Goal: Task Accomplishment & Management: Complete application form

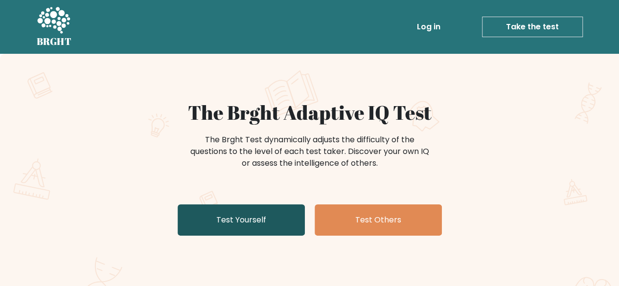
click at [282, 226] on link "Test Yourself" at bounding box center [241, 219] width 127 height 31
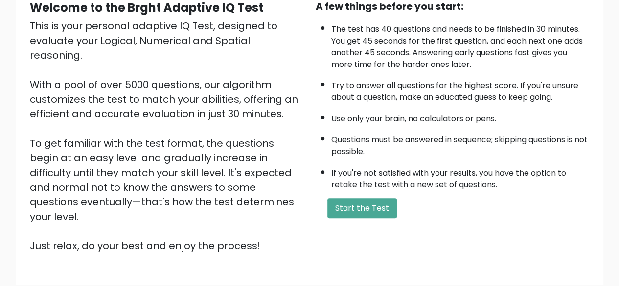
scroll to position [104, 0]
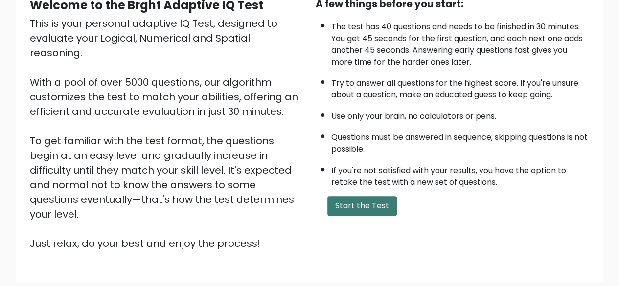
click at [369, 212] on button "Start the Test" at bounding box center [361, 206] width 69 height 20
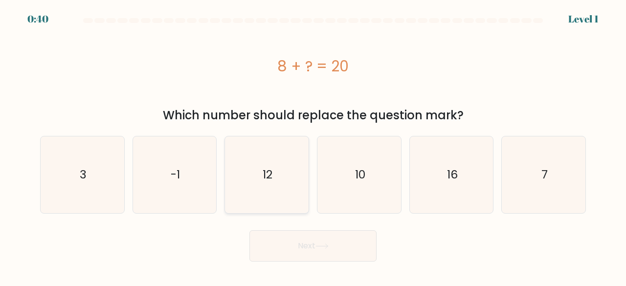
click at [283, 160] on icon "12" at bounding box center [266, 174] width 77 height 77
click at [313, 146] on input "c. 12" at bounding box center [313, 144] width 0 height 2
radio input "true"
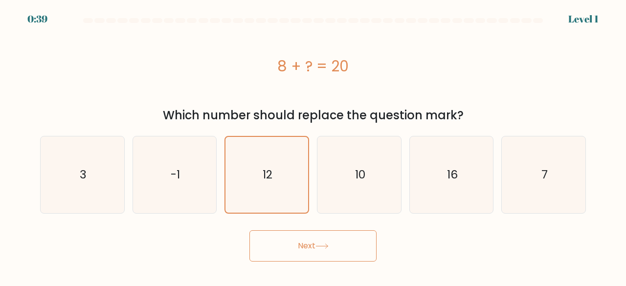
click at [358, 241] on button "Next" at bounding box center [312, 245] width 127 height 31
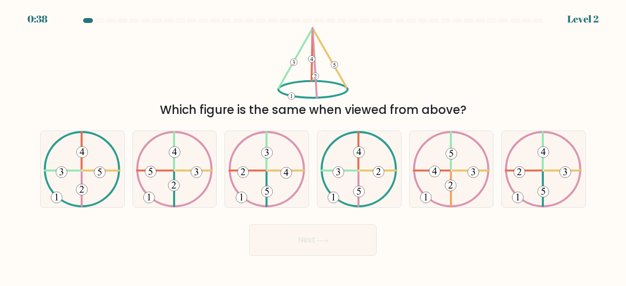
click at [358, 241] on button "Next" at bounding box center [312, 240] width 127 height 31
click at [112, 176] on icon at bounding box center [82, 169] width 77 height 77
click at [313, 146] on input "a." at bounding box center [313, 144] width 0 height 2
radio input "true"
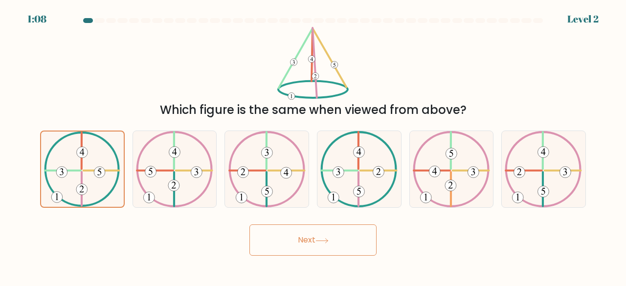
click at [351, 233] on button "Next" at bounding box center [312, 240] width 127 height 31
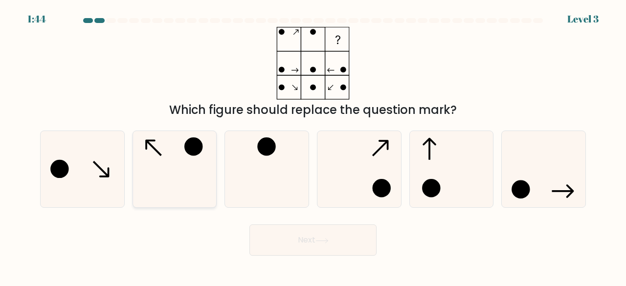
click at [189, 189] on icon at bounding box center [174, 169] width 77 height 77
click at [313, 146] on input "b." at bounding box center [313, 144] width 0 height 2
radio input "true"
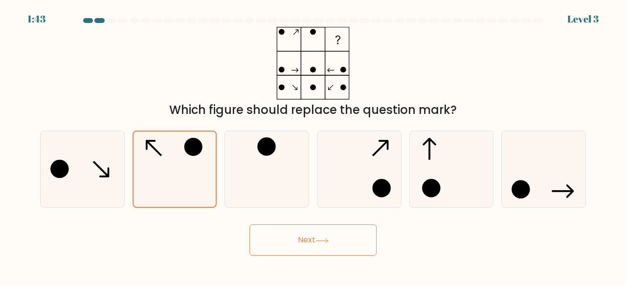
click at [367, 239] on button "Next" at bounding box center [312, 240] width 127 height 31
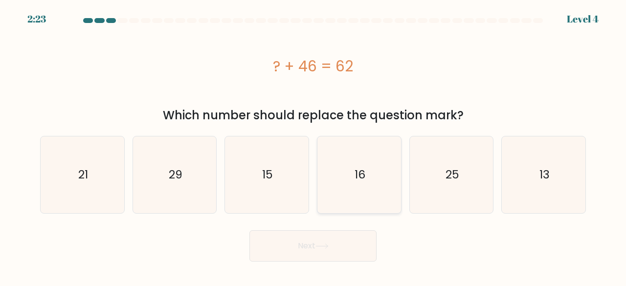
click at [382, 148] on icon "16" at bounding box center [359, 174] width 77 height 77
click at [314, 146] on input "d. 16" at bounding box center [313, 144] width 0 height 2
radio input "true"
click at [357, 246] on button "Next" at bounding box center [312, 245] width 127 height 31
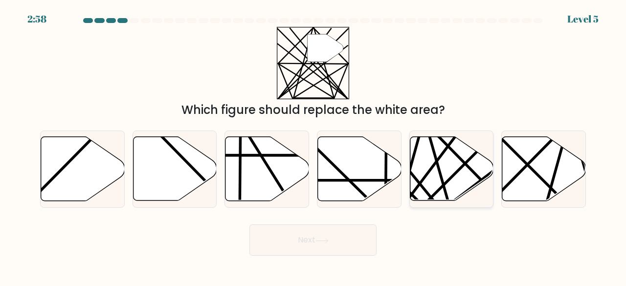
click at [477, 144] on icon at bounding box center [452, 168] width 84 height 65
click at [314, 144] on input "e." at bounding box center [313, 144] width 0 height 2
radio input "true"
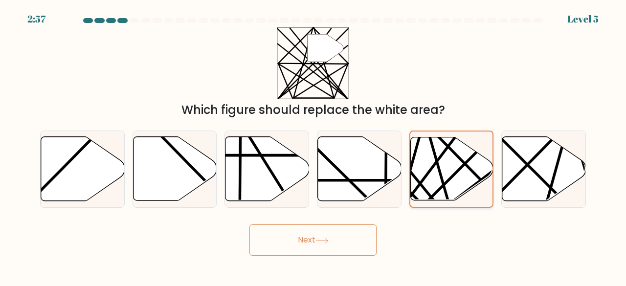
click at [493, 150] on div at bounding box center [451, 170] width 85 height 78
click at [314, 146] on input "e." at bounding box center [313, 144] width 0 height 2
click at [351, 232] on button "Next" at bounding box center [312, 240] width 127 height 31
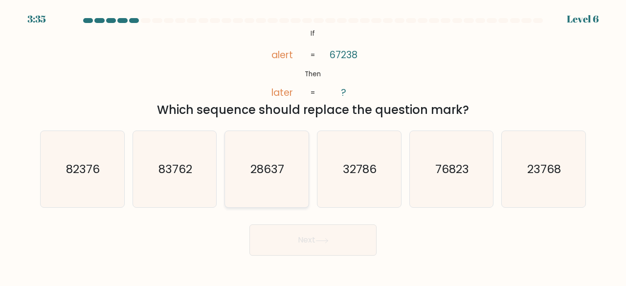
click at [292, 148] on icon "28637" at bounding box center [266, 169] width 77 height 77
click at [313, 146] on input "c. 28637" at bounding box center [313, 144] width 0 height 2
radio input "true"
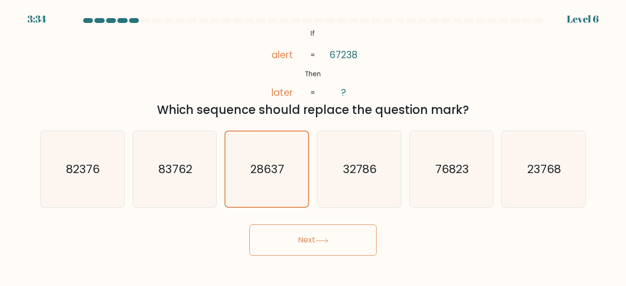
click at [362, 226] on button "Next" at bounding box center [312, 240] width 127 height 31
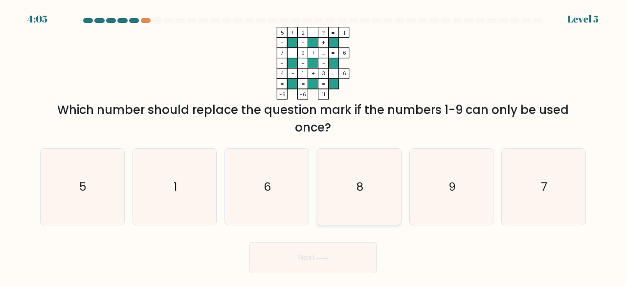
click at [379, 196] on icon "8" at bounding box center [359, 187] width 77 height 77
click at [314, 146] on input "d. 8" at bounding box center [313, 144] width 0 height 2
radio input "true"
click at [361, 253] on button "Next" at bounding box center [312, 257] width 127 height 31
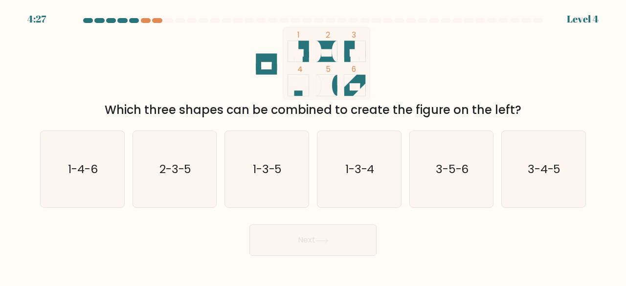
click at [393, 127] on div "a. 1-4-6 b. 2-3-5 c. 1-3-5 d. 1-3-4" at bounding box center [313, 166] width 554 height 86
click at [385, 141] on icon "1-3-4" at bounding box center [359, 169] width 77 height 77
click at [314, 143] on input "d. 1-3-4" at bounding box center [313, 144] width 0 height 2
radio input "true"
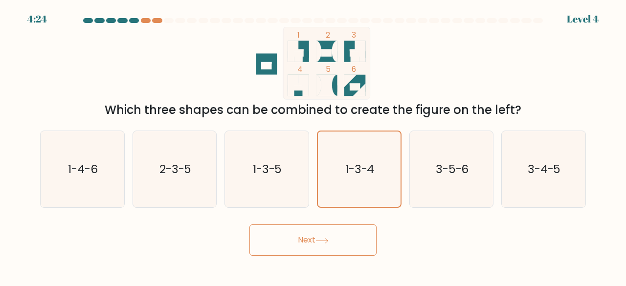
click at [351, 231] on button "Next" at bounding box center [312, 240] width 127 height 31
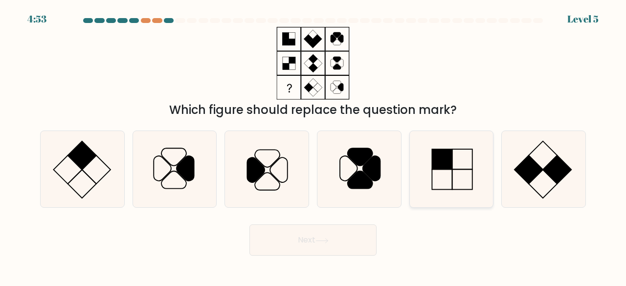
click at [482, 165] on icon at bounding box center [451, 169] width 77 height 77
click at [314, 146] on input "e." at bounding box center [313, 144] width 0 height 2
radio input "true"
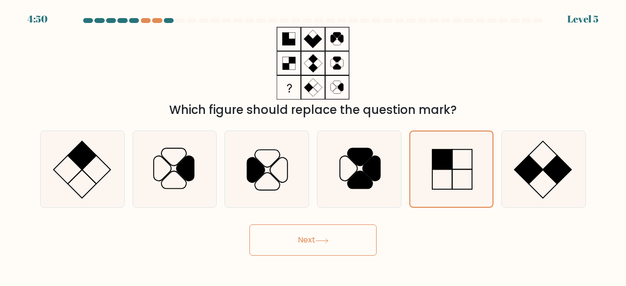
click at [350, 234] on button "Next" at bounding box center [312, 240] width 127 height 31
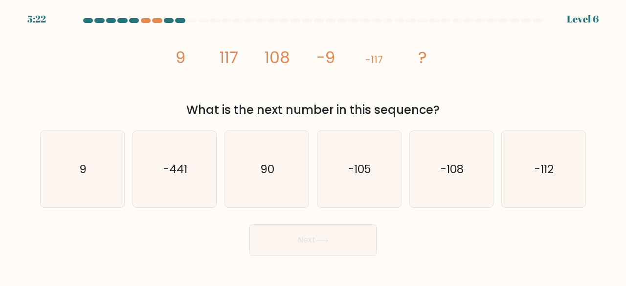
click at [501, 133] on div "f. -112" at bounding box center [543, 170] width 92 height 78
click at [479, 143] on icon "-108" at bounding box center [451, 169] width 77 height 77
click at [314, 143] on input "e. -108" at bounding box center [313, 144] width 0 height 2
radio input "true"
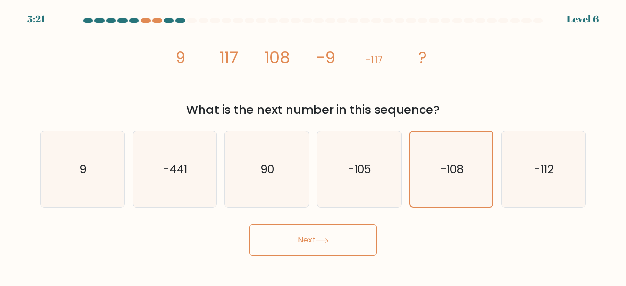
click at [350, 239] on button "Next" at bounding box center [312, 240] width 127 height 31
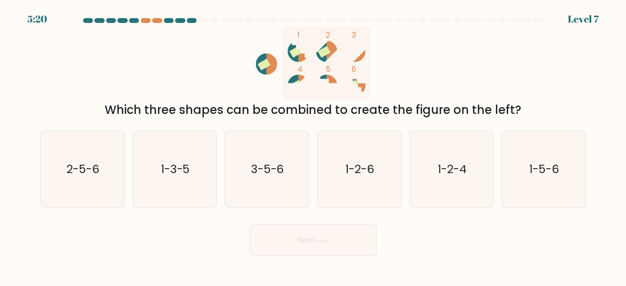
click at [348, 232] on button "Next" at bounding box center [312, 240] width 127 height 31
click at [430, 88] on icon "1 2 3 4 5 6" at bounding box center [312, 63] width 263 height 73
click at [537, 151] on icon "1-5-6" at bounding box center [543, 169] width 77 height 77
click at [314, 146] on input "f. 1-5-6" at bounding box center [313, 144] width 0 height 2
radio input "true"
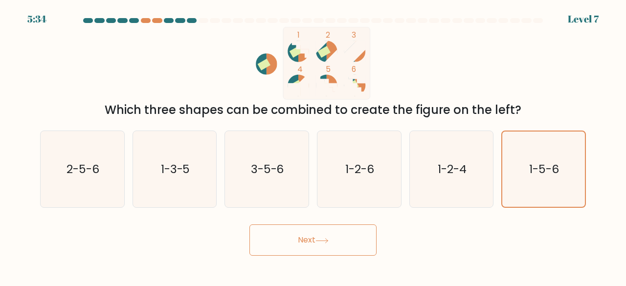
click at [352, 231] on button "Next" at bounding box center [312, 240] width 127 height 31
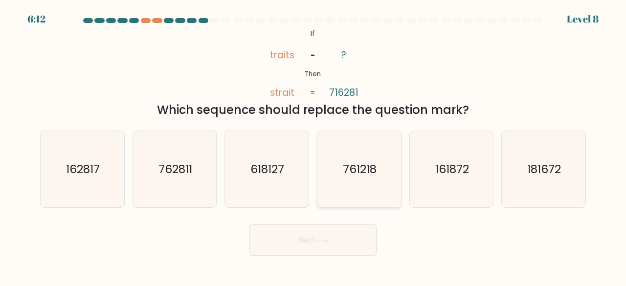
click at [393, 134] on icon "761218" at bounding box center [359, 169] width 77 height 77
click at [314, 143] on input "d. 761218" at bounding box center [313, 144] width 0 height 2
radio input "true"
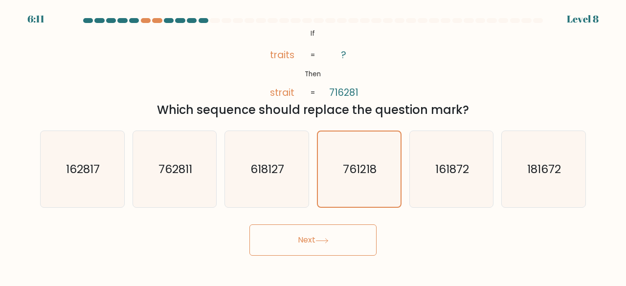
click at [359, 234] on button "Next" at bounding box center [312, 240] width 127 height 31
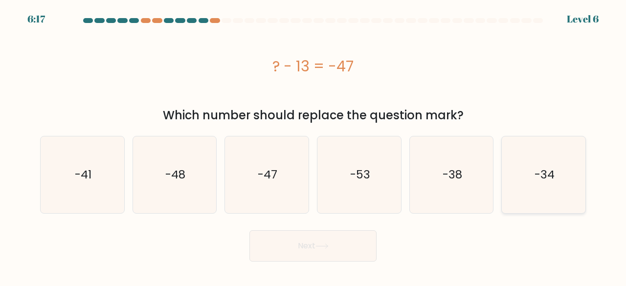
click at [566, 146] on icon "-34" at bounding box center [543, 174] width 77 height 77
click at [314, 146] on input "f. -34" at bounding box center [313, 144] width 0 height 2
radio input "true"
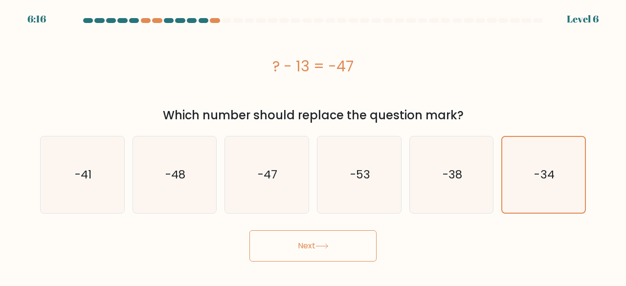
click at [353, 240] on button "Next" at bounding box center [312, 245] width 127 height 31
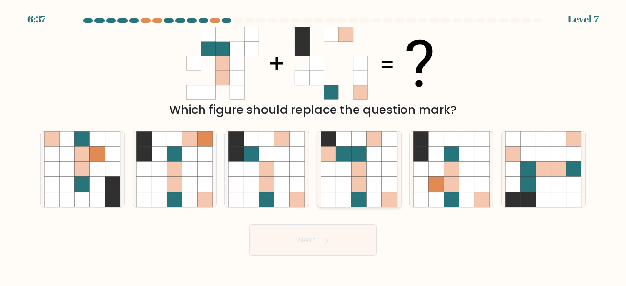
click at [388, 173] on icon at bounding box center [389, 169] width 15 height 15
click at [314, 146] on input "d." at bounding box center [313, 144] width 0 height 2
radio input "true"
click at [352, 233] on button "Next" at bounding box center [312, 240] width 127 height 31
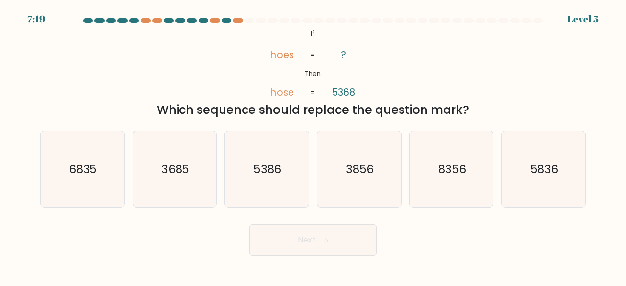
click at [352, 233] on button "Next" at bounding box center [312, 240] width 127 height 31
click at [314, 135] on div "d. 3856" at bounding box center [359, 170] width 92 height 78
click at [383, 142] on icon "3856" at bounding box center [359, 169] width 77 height 77
click at [314, 143] on input "d. 3856" at bounding box center [313, 144] width 0 height 2
radio input "true"
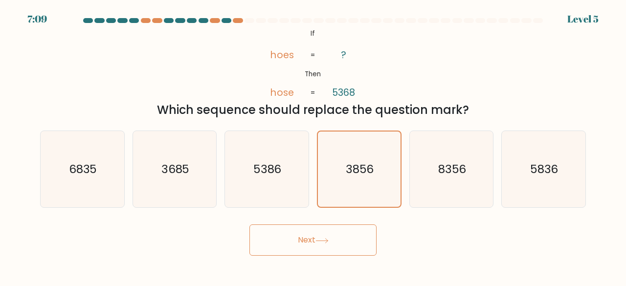
click at [354, 229] on button "Next" at bounding box center [312, 240] width 127 height 31
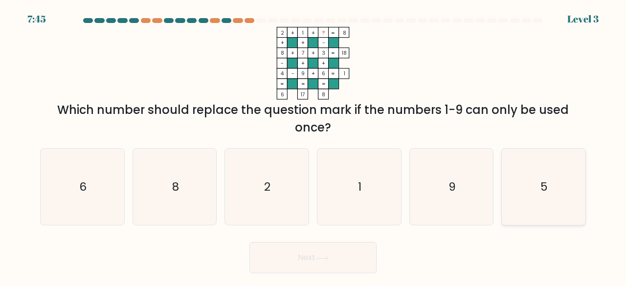
click at [560, 164] on icon "5" at bounding box center [543, 187] width 77 height 77
click at [314, 146] on input "f. 5" at bounding box center [313, 144] width 0 height 2
radio input "true"
click at [358, 249] on button "Next" at bounding box center [312, 257] width 127 height 31
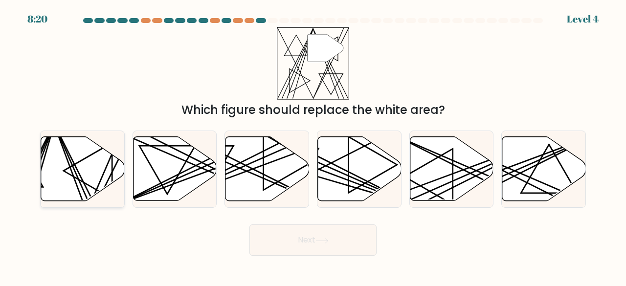
click at [106, 164] on icon at bounding box center [83, 169] width 84 height 64
click at [313, 146] on input "a." at bounding box center [313, 144] width 0 height 2
radio input "true"
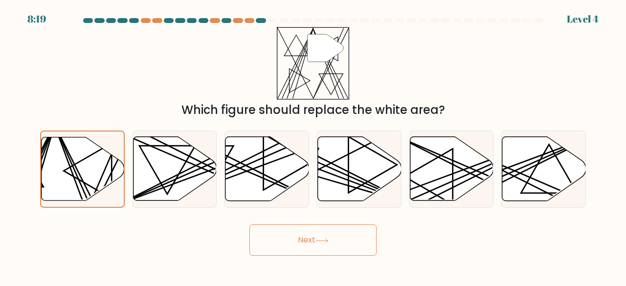
click at [345, 229] on button "Next" at bounding box center [312, 240] width 127 height 31
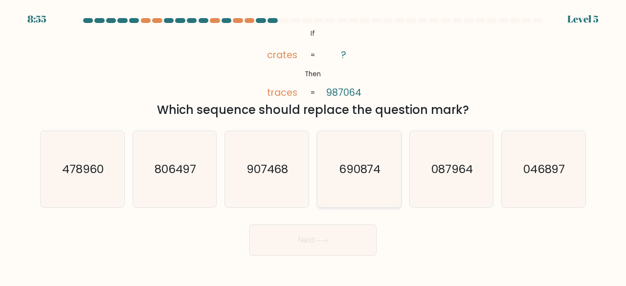
click at [372, 135] on icon "690874" at bounding box center [359, 169] width 77 height 77
click at [314, 143] on input "d. 690874" at bounding box center [313, 144] width 0 height 2
radio input "true"
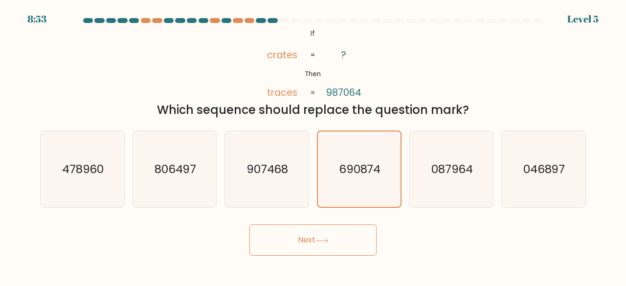
click at [337, 234] on button "Next" at bounding box center [312, 240] width 127 height 31
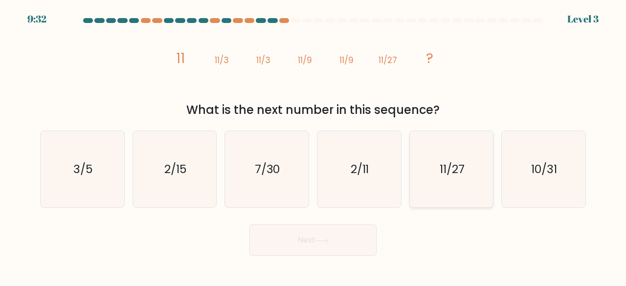
click at [467, 141] on icon "11/27" at bounding box center [451, 169] width 77 height 77
click at [314, 143] on input "e. 11/27" at bounding box center [313, 144] width 0 height 2
radio input "true"
click at [349, 230] on button "Next" at bounding box center [312, 240] width 127 height 31
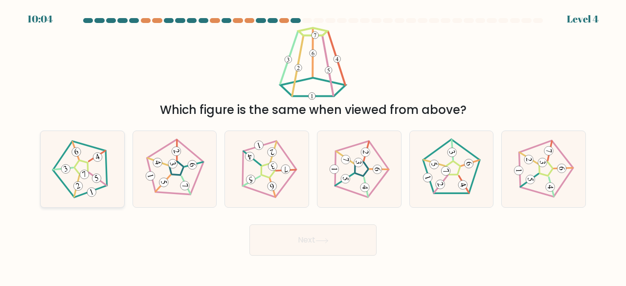
click at [111, 160] on icon at bounding box center [82, 168] width 61 height 61
click at [313, 146] on input "a." at bounding box center [313, 144] width 0 height 2
radio input "true"
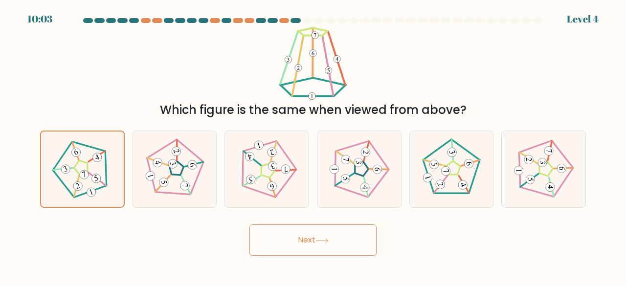
click at [358, 234] on button "Next" at bounding box center [312, 240] width 127 height 31
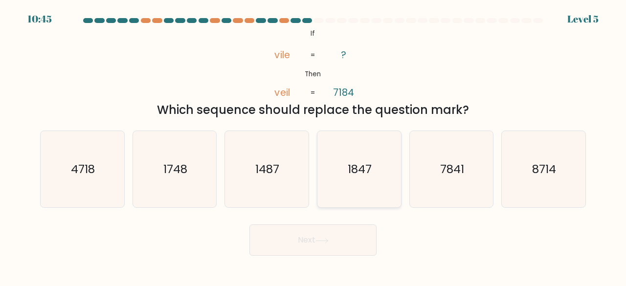
click at [318, 145] on div "1847" at bounding box center [359, 170] width 85 height 78
click at [314, 145] on input "d. 1847" at bounding box center [313, 144] width 0 height 2
radio input "true"
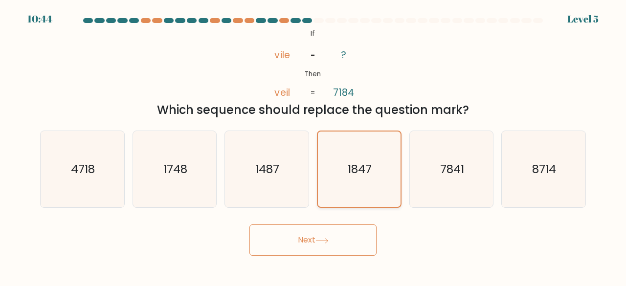
click at [360, 144] on icon "1847" at bounding box center [359, 170] width 76 height 76
click at [314, 144] on input "d. 1847" at bounding box center [313, 144] width 0 height 2
click at [466, 150] on icon "7841" at bounding box center [451, 169] width 77 height 77
click at [314, 146] on input "e. 7841" at bounding box center [313, 144] width 0 height 2
radio input "true"
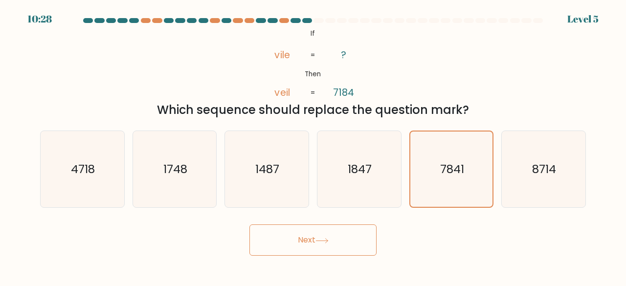
click at [349, 229] on button "Next" at bounding box center [312, 240] width 127 height 31
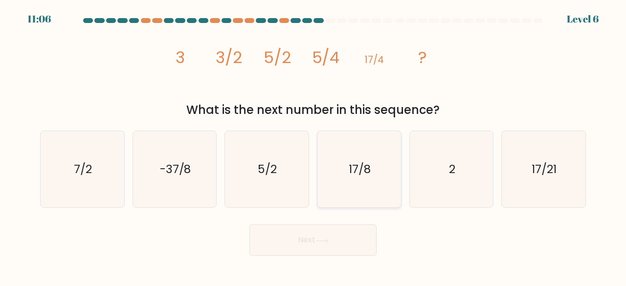
click at [373, 154] on icon "17/8" at bounding box center [359, 169] width 77 height 77
click at [314, 146] on input "d. 17/8" at bounding box center [313, 144] width 0 height 2
radio input "true"
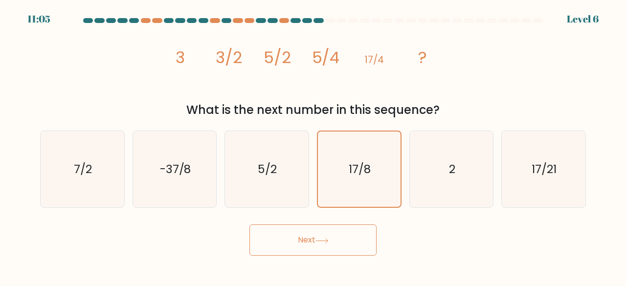
click at [344, 222] on div "Next" at bounding box center [313, 238] width 558 height 36
click at [348, 233] on button "Next" at bounding box center [312, 240] width 127 height 31
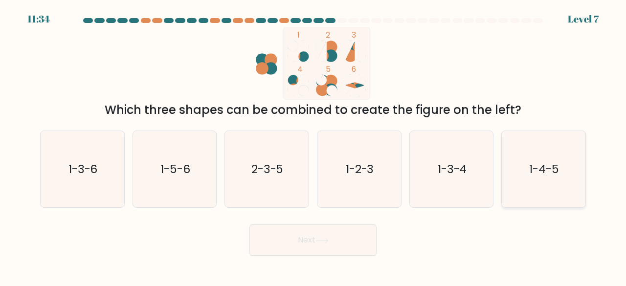
click at [557, 149] on icon "1-4-5" at bounding box center [543, 169] width 77 height 77
click at [314, 146] on input "f. 1-4-5" at bounding box center [313, 144] width 0 height 2
radio input "true"
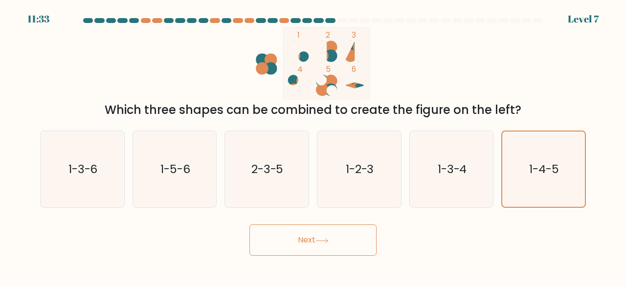
click at [354, 242] on button "Next" at bounding box center [312, 240] width 127 height 31
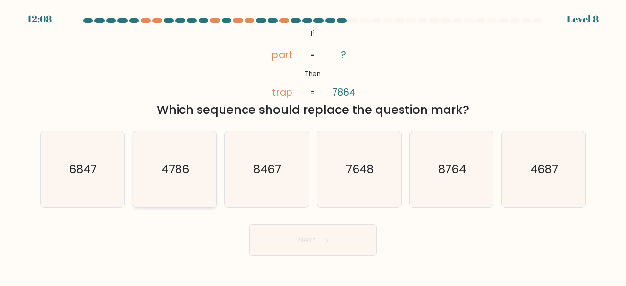
click at [201, 153] on icon "4786" at bounding box center [174, 169] width 77 height 77
click at [313, 146] on input "b. 4786" at bounding box center [313, 144] width 0 height 2
radio input "true"
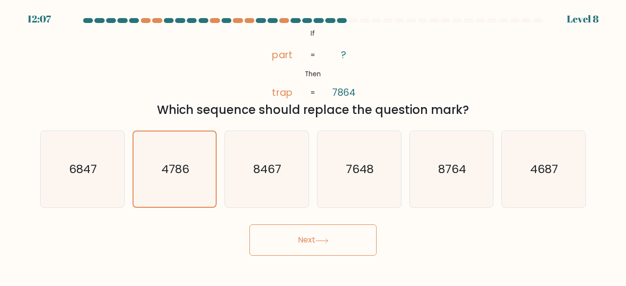
click at [363, 229] on button "Next" at bounding box center [312, 240] width 127 height 31
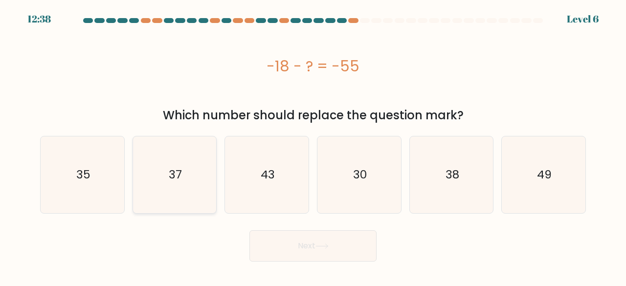
click at [199, 158] on icon "37" at bounding box center [174, 174] width 77 height 77
click at [313, 146] on input "b. 37" at bounding box center [313, 144] width 0 height 2
radio input "true"
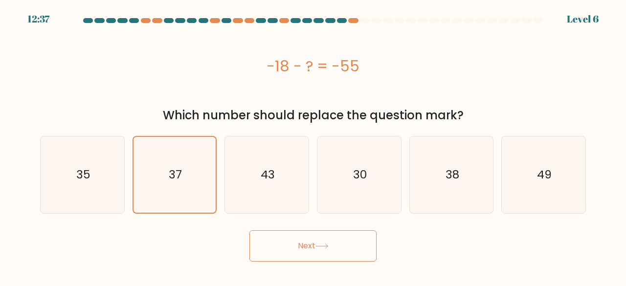
click at [361, 242] on button "Next" at bounding box center [312, 245] width 127 height 31
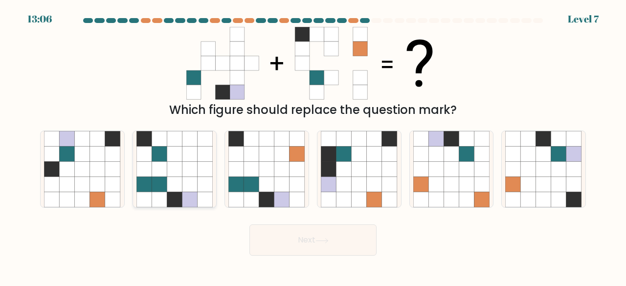
click at [170, 166] on icon at bounding box center [174, 169] width 15 height 15
click at [313, 146] on input "b." at bounding box center [313, 144] width 0 height 2
radio input "true"
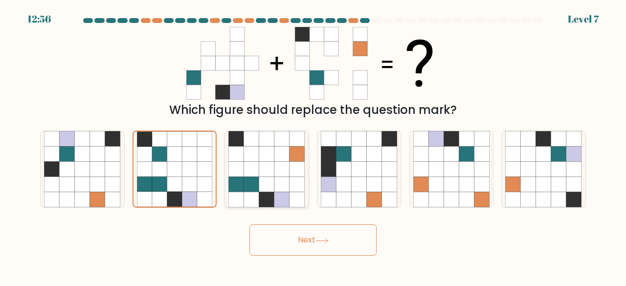
click at [280, 175] on icon at bounding box center [281, 169] width 15 height 15
click at [313, 146] on input "c." at bounding box center [313, 144] width 0 height 2
radio input "true"
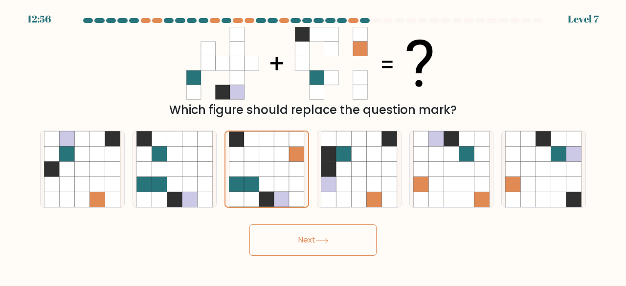
click at [359, 238] on button "Next" at bounding box center [312, 240] width 127 height 31
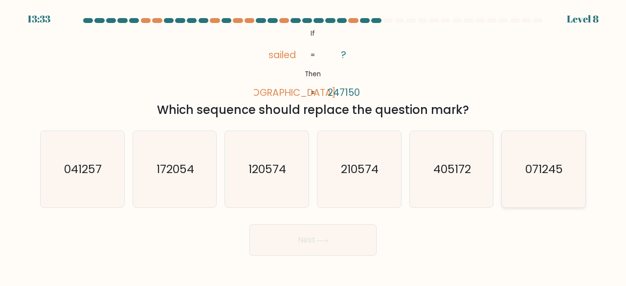
click at [565, 153] on icon "071245" at bounding box center [543, 169] width 77 height 77
click at [314, 146] on input "f. 071245" at bounding box center [313, 144] width 0 height 2
radio input "true"
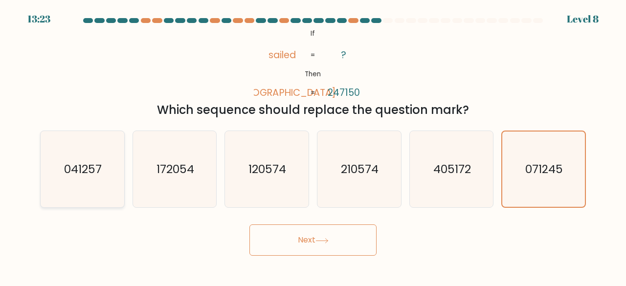
click at [113, 150] on icon "041257" at bounding box center [82, 169] width 77 height 77
click at [313, 146] on input "a. 041257" at bounding box center [313, 144] width 0 height 2
radio input "true"
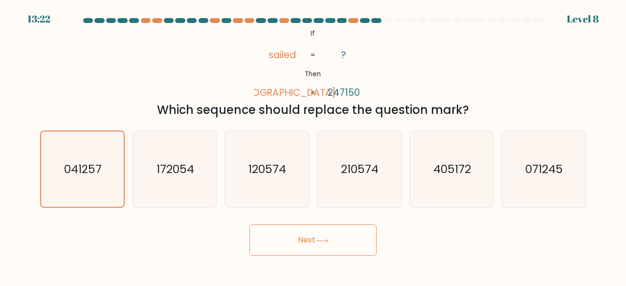
click at [354, 237] on button "Next" at bounding box center [312, 240] width 127 height 31
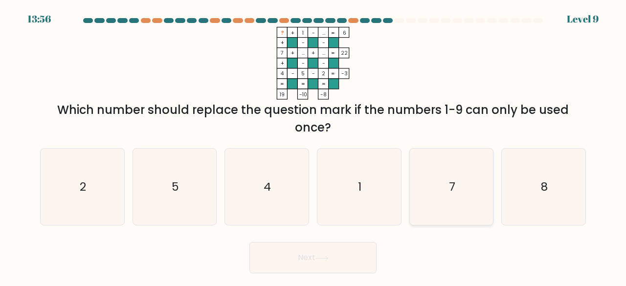
click at [413, 192] on icon "7" at bounding box center [451, 187] width 77 height 77
click at [314, 146] on input "e. 7" at bounding box center [313, 144] width 0 height 2
radio input "true"
click at [479, 164] on icon "7" at bounding box center [452, 187] width 76 height 76
click at [314, 146] on input "e. 7" at bounding box center [313, 144] width 0 height 2
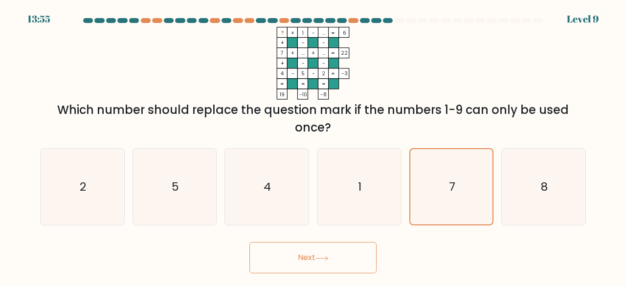
click at [351, 247] on button "Next" at bounding box center [312, 257] width 127 height 31
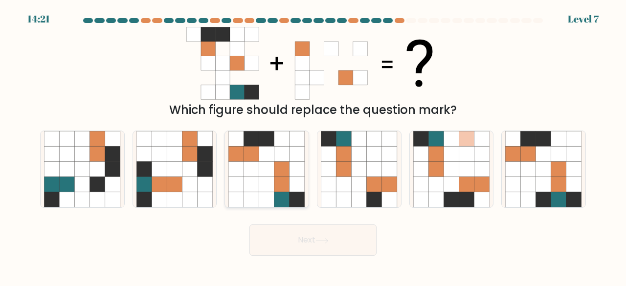
click at [296, 168] on icon at bounding box center [297, 169] width 15 height 15
click at [313, 146] on input "c." at bounding box center [313, 144] width 0 height 2
radio input "true"
click at [348, 234] on button "Next" at bounding box center [312, 240] width 127 height 31
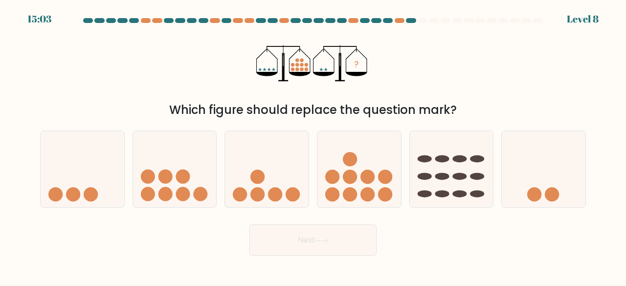
click at [348, 234] on button "Next" at bounding box center [312, 240] width 127 height 31
click at [406, 126] on div "a. b. c." at bounding box center [313, 166] width 554 height 86
drag, startPoint x: 272, startPoint y: 159, endPoint x: 275, endPoint y: 155, distance: 5.3
click at [274, 158] on icon at bounding box center [267, 169] width 84 height 69
click at [313, 146] on input "c." at bounding box center [313, 144] width 0 height 2
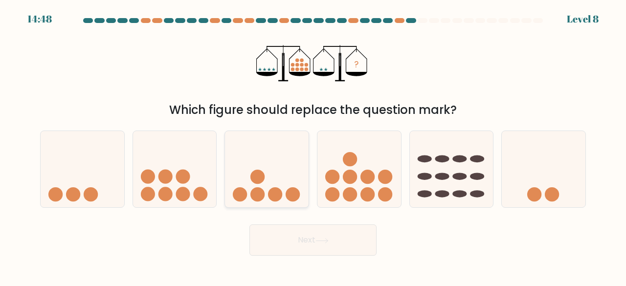
radio input "true"
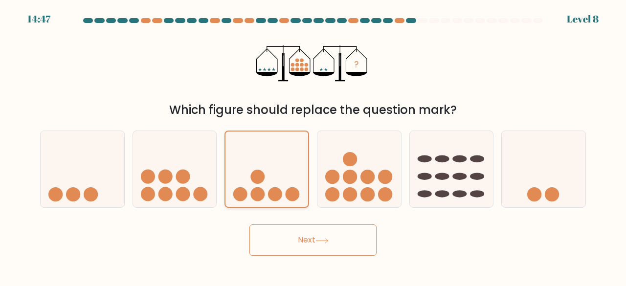
click at [306, 161] on icon at bounding box center [266, 169] width 83 height 68
click at [313, 146] on input "c." at bounding box center [313, 144] width 0 height 2
click at [355, 233] on button "Next" at bounding box center [312, 240] width 127 height 31
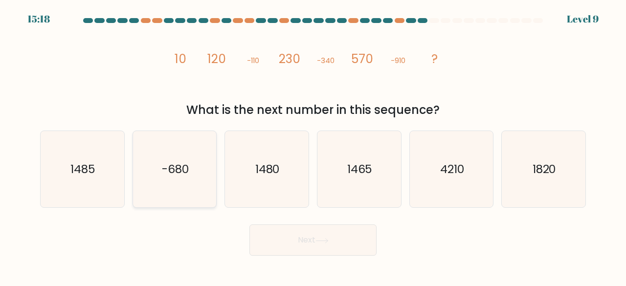
click at [197, 143] on icon "-680" at bounding box center [174, 169] width 77 height 77
click at [313, 143] on input "b. -680" at bounding box center [313, 144] width 0 height 2
radio input "true"
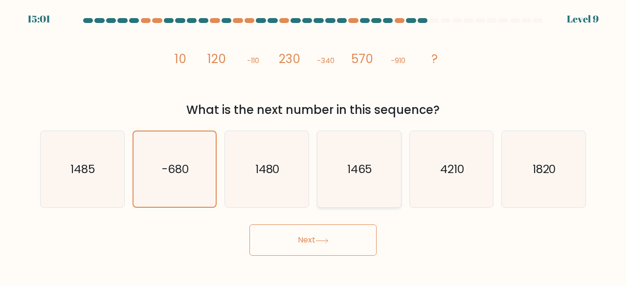
click at [361, 146] on icon "1465" at bounding box center [359, 169] width 77 height 77
click at [314, 146] on input "d. 1465" at bounding box center [313, 144] width 0 height 2
radio input "true"
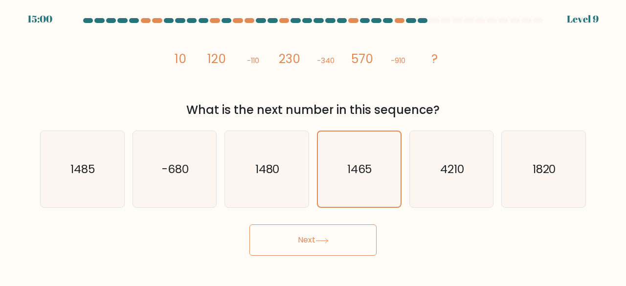
click at [358, 229] on button "Next" at bounding box center [312, 240] width 127 height 31
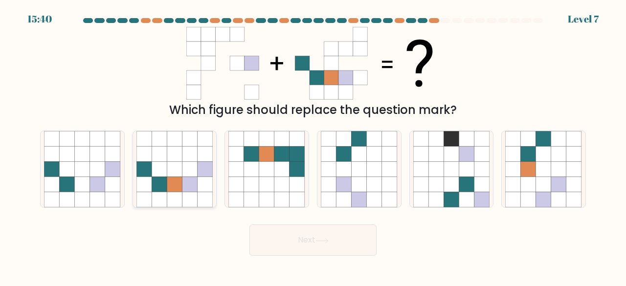
drag, startPoint x: 177, startPoint y: 177, endPoint x: 190, endPoint y: 174, distance: 12.9
click at [190, 174] on icon at bounding box center [189, 169] width 15 height 15
click at [313, 146] on input "b." at bounding box center [313, 144] width 0 height 2
radio input "true"
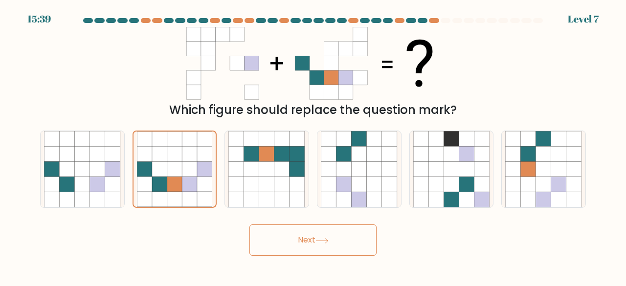
click at [357, 240] on button "Next" at bounding box center [312, 240] width 127 height 31
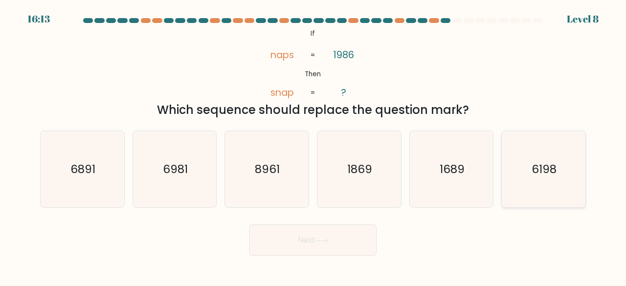
click at [549, 148] on icon "6198" at bounding box center [543, 169] width 77 height 77
click at [314, 146] on input "f. 6198" at bounding box center [313, 144] width 0 height 2
radio input "true"
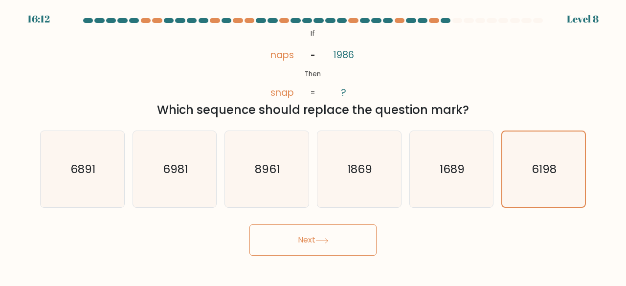
click at [354, 226] on button "Next" at bounding box center [312, 240] width 127 height 31
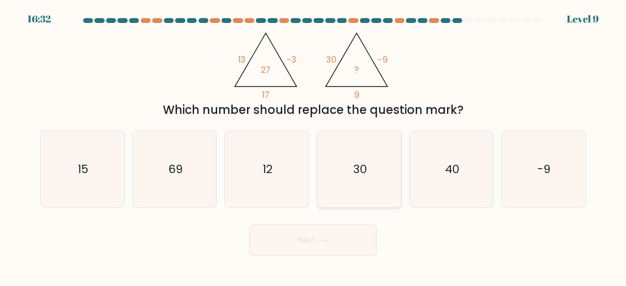
click at [355, 165] on text "30" at bounding box center [360, 169] width 14 height 16
click at [314, 146] on input "d. 30" at bounding box center [313, 144] width 0 height 2
radio input "true"
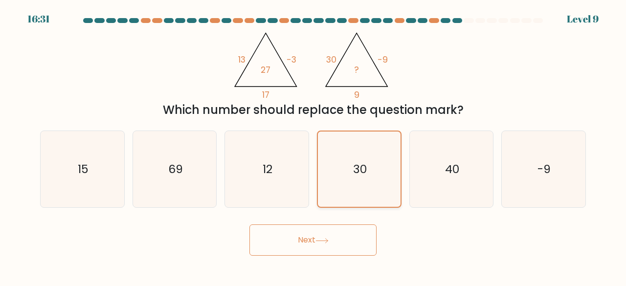
click at [377, 145] on icon "30" at bounding box center [359, 170] width 76 height 76
click at [314, 145] on input "d. 30" at bounding box center [313, 144] width 0 height 2
click at [348, 236] on button "Next" at bounding box center [312, 240] width 127 height 31
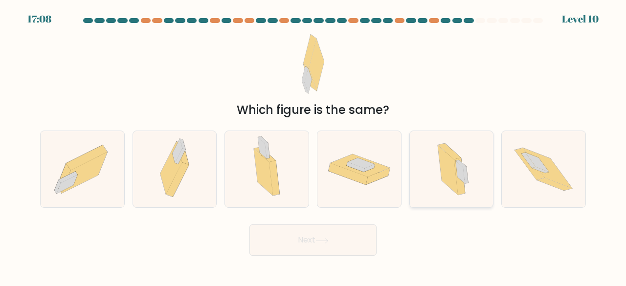
click at [477, 148] on div at bounding box center [451, 170] width 85 height 78
click at [314, 146] on input "e." at bounding box center [313, 144] width 0 height 2
radio input "true"
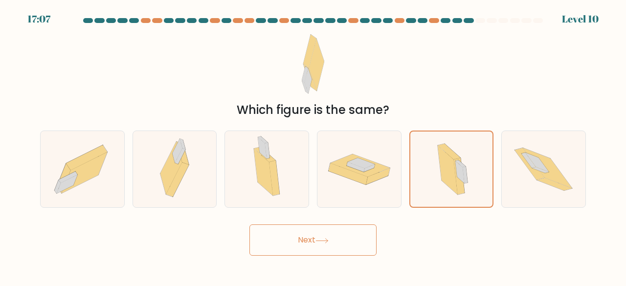
click at [356, 227] on button "Next" at bounding box center [312, 240] width 127 height 31
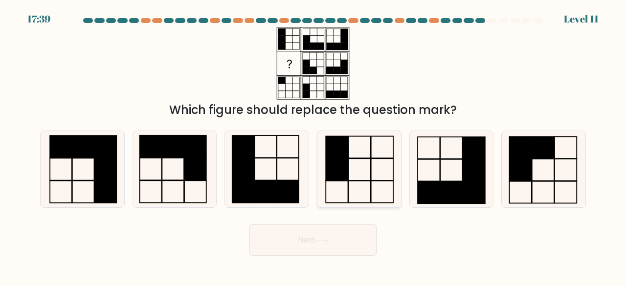
click at [377, 167] on icon at bounding box center [359, 169] width 77 height 77
click at [314, 146] on input "d." at bounding box center [313, 144] width 0 height 2
radio input "true"
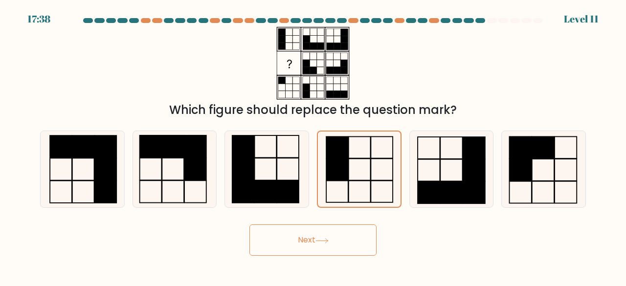
click at [353, 236] on button "Next" at bounding box center [312, 240] width 127 height 31
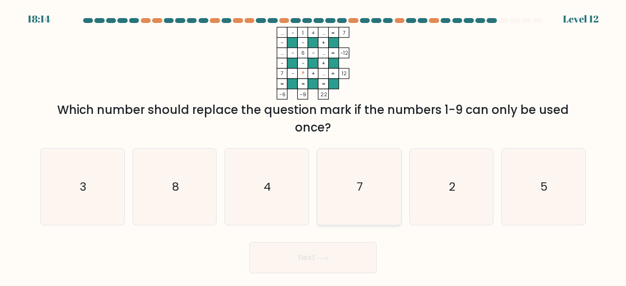
drag, startPoint x: 353, startPoint y: 236, endPoint x: 356, endPoint y: 221, distance: 15.9
drag, startPoint x: 356, startPoint y: 221, endPoint x: 297, endPoint y: 144, distance: 96.3
click at [297, 144] on div "a. 3 b. 8 c. 4 d." at bounding box center [313, 183] width 554 height 86
click at [475, 171] on icon "2" at bounding box center [451, 187] width 77 height 77
click at [314, 146] on input "e. 2" at bounding box center [313, 144] width 0 height 2
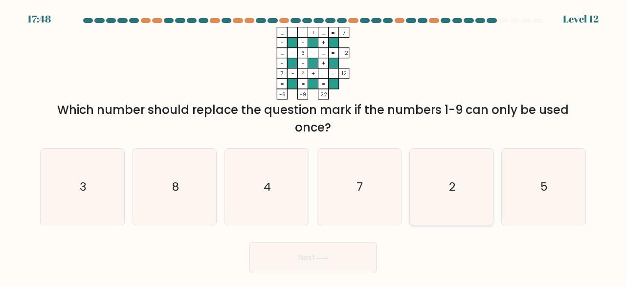
radio input "true"
click at [361, 248] on button "Next" at bounding box center [312, 257] width 127 height 31
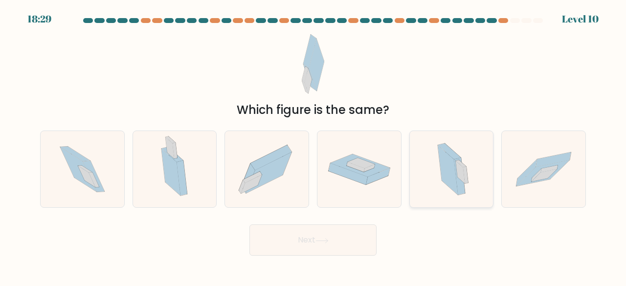
click at [470, 153] on icon at bounding box center [451, 169] width 46 height 77
click at [314, 146] on input "e." at bounding box center [313, 144] width 0 height 2
radio input "true"
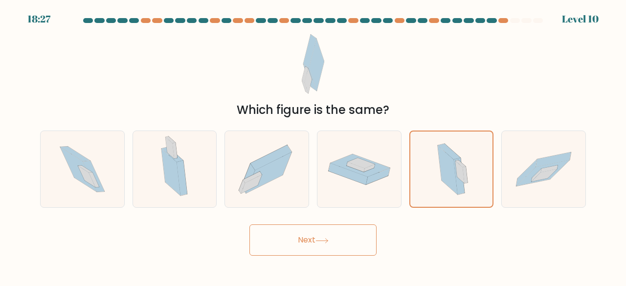
click at [346, 229] on button "Next" at bounding box center [312, 240] width 127 height 31
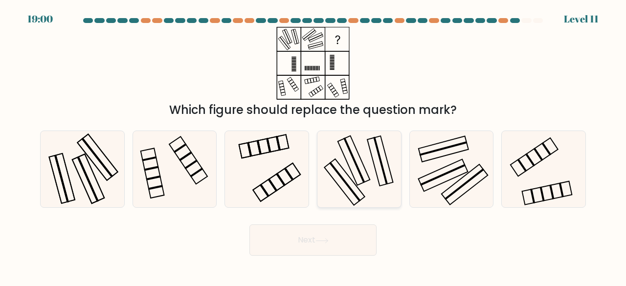
click at [371, 174] on icon at bounding box center [359, 169] width 77 height 77
click at [314, 146] on input "d." at bounding box center [313, 144] width 0 height 2
radio input "true"
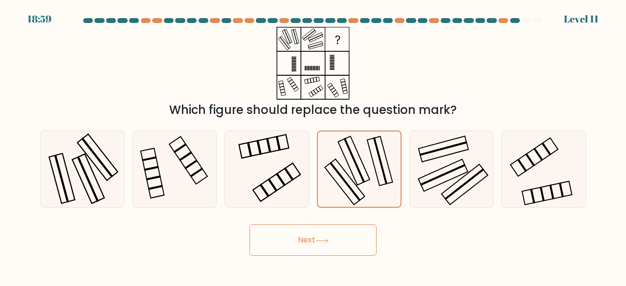
click at [355, 224] on div "Next" at bounding box center [313, 238] width 558 height 36
click at [355, 236] on button "Next" at bounding box center [312, 240] width 127 height 31
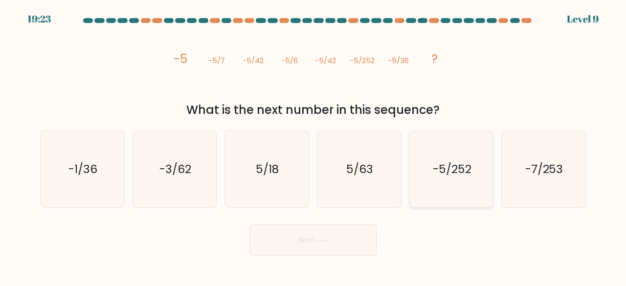
click at [492, 165] on div "-5/252" at bounding box center [451, 170] width 85 height 78
click at [314, 146] on input "e. -5/252" at bounding box center [313, 144] width 0 height 2
radio input "true"
click at [350, 237] on button "Next" at bounding box center [312, 240] width 127 height 31
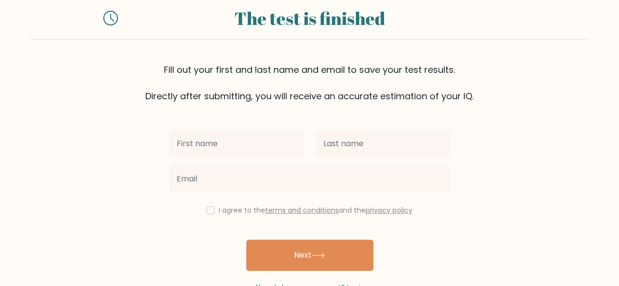
scroll to position [26, 0]
type input "louis"
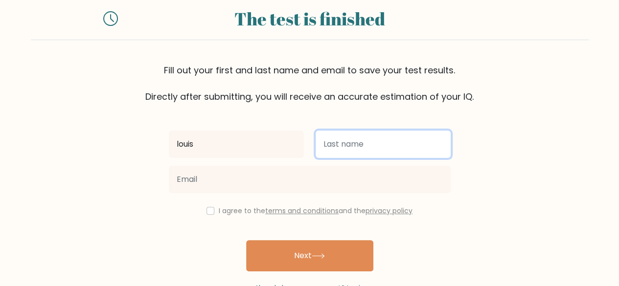
click at [370, 151] on input "text" at bounding box center [382, 144] width 135 height 27
type input "[PERSON_NAME]"
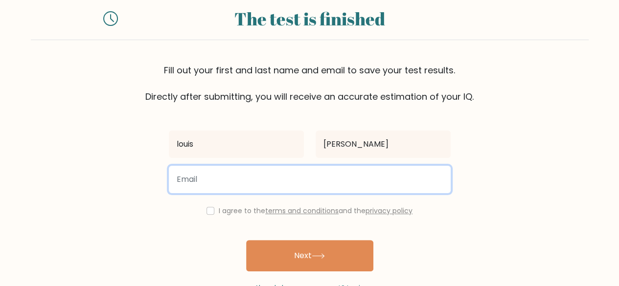
click at [286, 175] on input "email" at bounding box center [310, 179] width 282 height 27
type input "[EMAIL_ADDRESS][DOMAIN_NAME]"
click at [246, 240] on button "Next" at bounding box center [309, 255] width 127 height 31
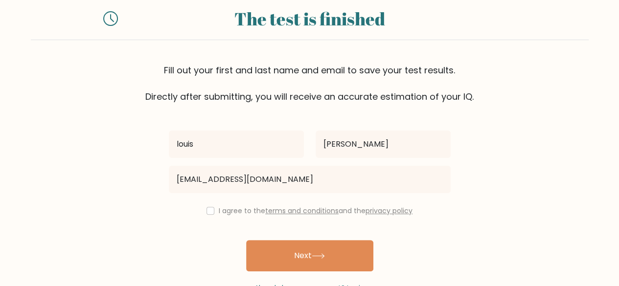
click at [207, 205] on div "I agree to the terms and conditions and the privacy policy" at bounding box center [309, 211] width 293 height 12
click at [208, 208] on input "checkbox" at bounding box center [210, 211] width 8 height 8
checkbox input "true"
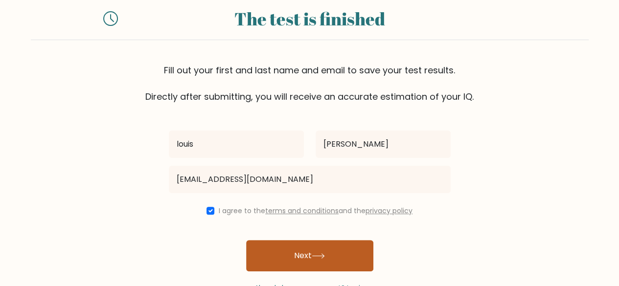
click at [351, 253] on button "Next" at bounding box center [309, 255] width 127 height 31
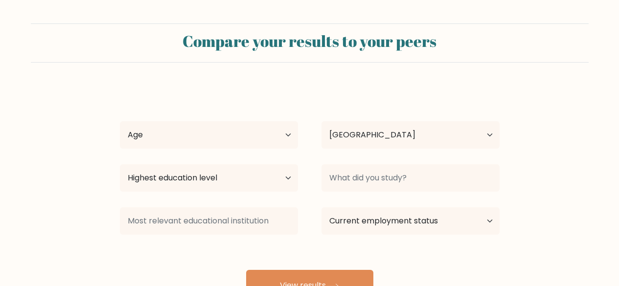
select select "NZ"
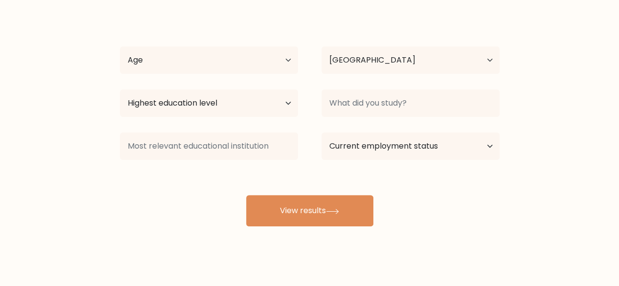
scroll to position [75, 0]
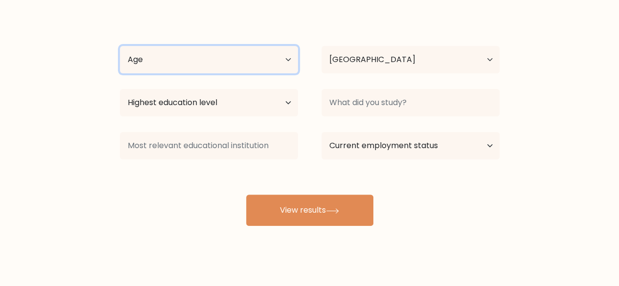
click at [230, 60] on select "Age Under 18 years old 18-24 years old 25-34 years old 35-44 years old 45-54 ye…" at bounding box center [209, 59] width 178 height 27
select select "min_18"
click at [120, 46] on select "Age Under 18 years old 18-24 years old 25-34 years old 35-44 years old 45-54 ye…" at bounding box center [209, 59] width 178 height 27
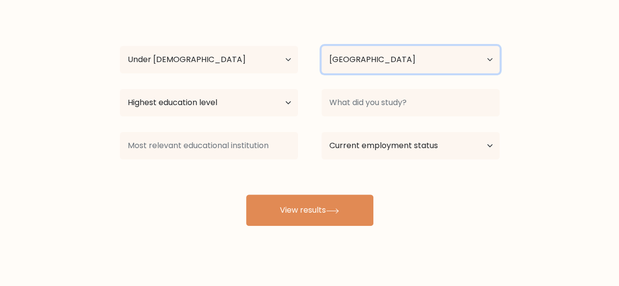
click at [368, 51] on select "Country Afghanistan Albania Algeria American Samoa Andorra Angola Anguilla Anta…" at bounding box center [410, 59] width 178 height 27
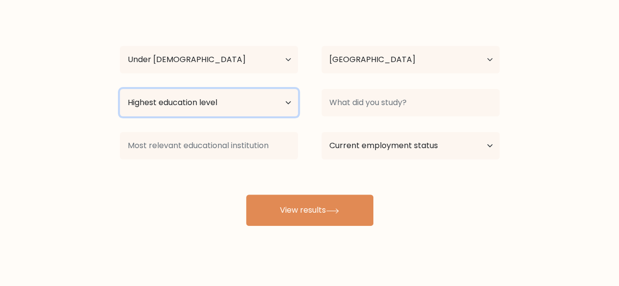
click at [215, 114] on select "Highest education level No schooling Primary Lower Secondary Upper Secondary Oc…" at bounding box center [209, 102] width 178 height 27
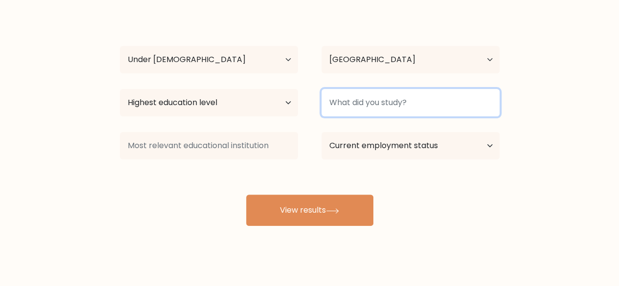
click at [424, 98] on input at bounding box center [410, 102] width 178 height 27
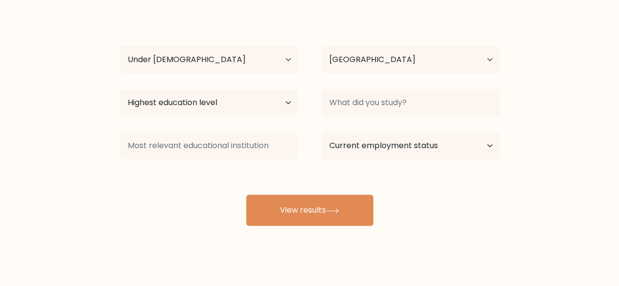
click at [251, 128] on div "louis orr Age Under 18 years old 18-24 years old 25-34 years old 35-44 years ol…" at bounding box center [309, 118] width 391 height 215
click at [377, 194] on div "louis orr Age Under 18 years old 18-24 years old 25-34 years old 35-44 years ol…" at bounding box center [309, 118] width 391 height 215
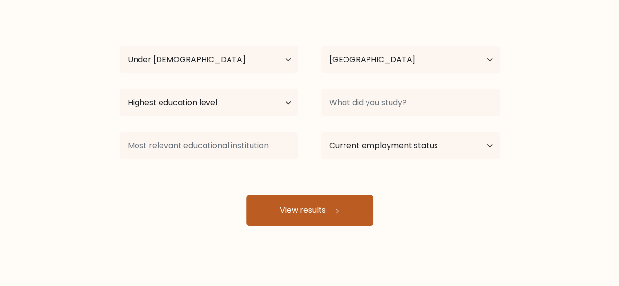
click at [364, 199] on button "View results" at bounding box center [309, 210] width 127 height 31
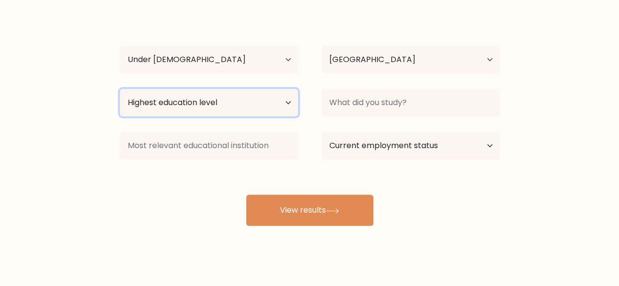
click at [256, 103] on select "Highest education level No schooling Primary Lower Secondary Upper Secondary Oc…" at bounding box center [209, 102] width 178 height 27
select select "primary"
click at [120, 89] on select "Highest education level No schooling Primary Lower Secondary Upper Secondary Oc…" at bounding box center [209, 102] width 178 height 27
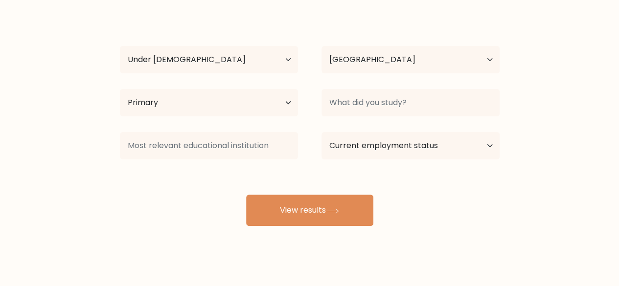
click at [254, 120] on div "Highest education level No schooling Primary Lower Secondary Upper Secondary Oc…" at bounding box center [209, 102] width 202 height 35
click at [254, 123] on div "louis orr Age Under 18 years old 18-24 years old 25-34 years old 35-44 years ol…" at bounding box center [309, 118] width 391 height 215
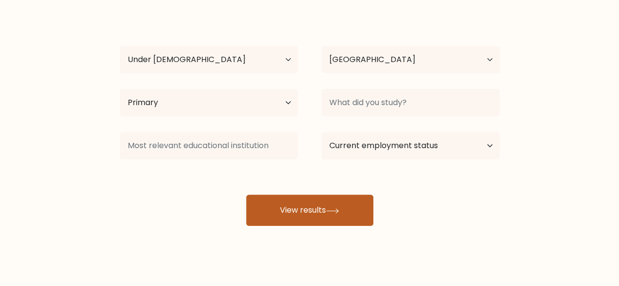
click at [368, 209] on button "View results" at bounding box center [309, 210] width 127 height 31
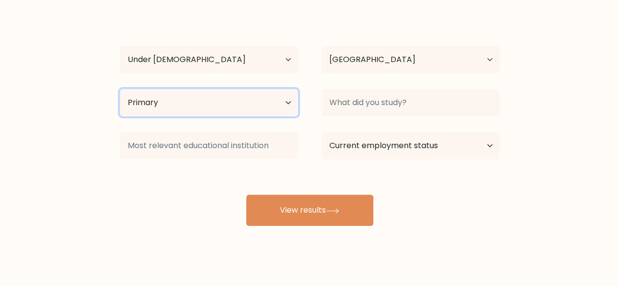
click at [216, 102] on select "Highest education level No schooling Primary Lower Secondary Upper Secondary Oc…" at bounding box center [209, 102] width 178 height 27
click at [120, 89] on select "Highest education level No schooling Primary Lower Secondary Upper Secondary Oc…" at bounding box center [209, 102] width 178 height 27
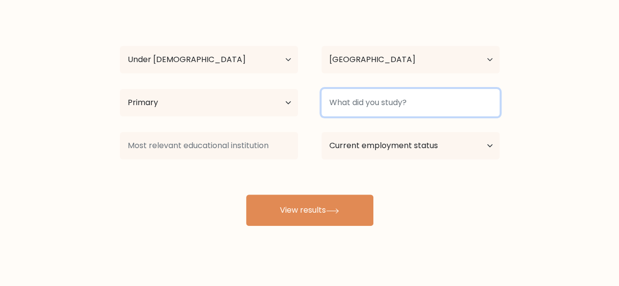
click at [423, 106] on input at bounding box center [410, 102] width 178 height 27
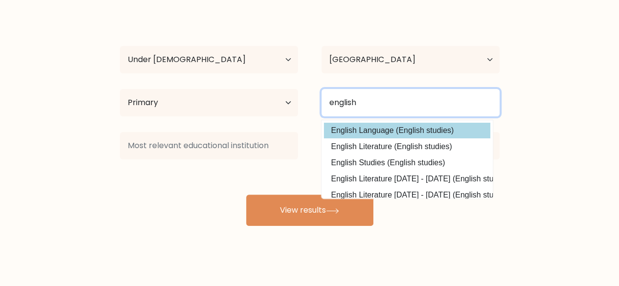
type input "english"
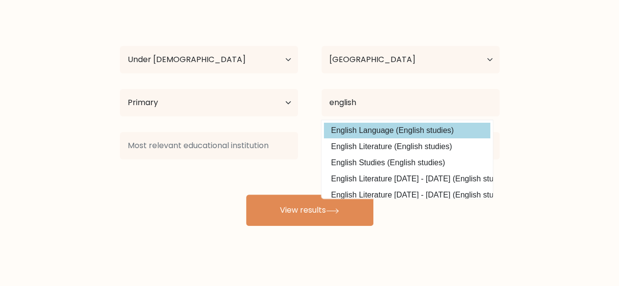
click at [453, 123] on div "louis orr Age Under 18 years old 18-24 years old 25-34 years old 35-44 years ol…" at bounding box center [309, 118] width 391 height 215
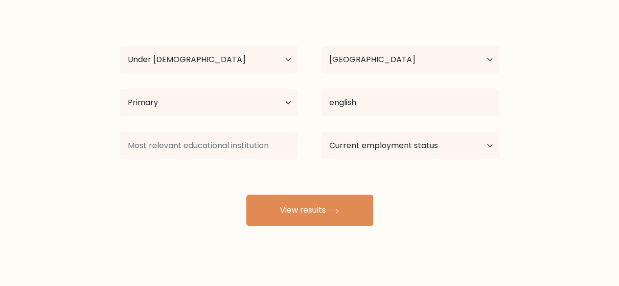
click at [355, 194] on div "louis orr Age Under 18 years old 18-24 years old 25-34 years old 35-44 years ol…" at bounding box center [309, 118] width 391 height 215
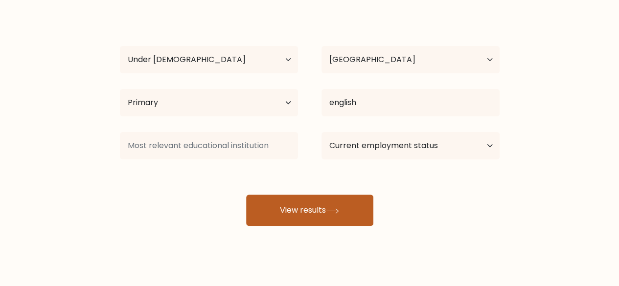
click at [357, 201] on button "View results" at bounding box center [309, 210] width 127 height 31
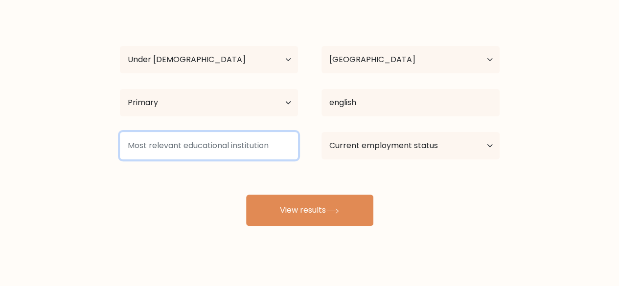
click at [248, 143] on input at bounding box center [209, 145] width 178 height 27
type input "e"
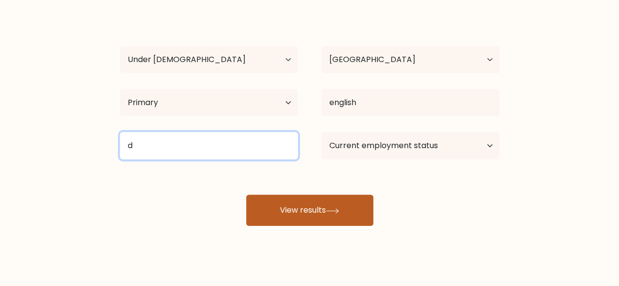
type input "d"
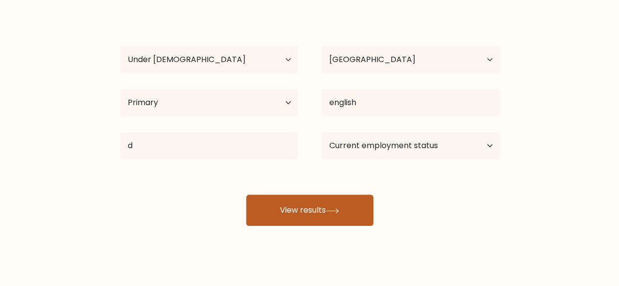
click at [368, 216] on button "View results" at bounding box center [309, 210] width 127 height 31
click at [359, 201] on button "View results" at bounding box center [309, 210] width 127 height 31
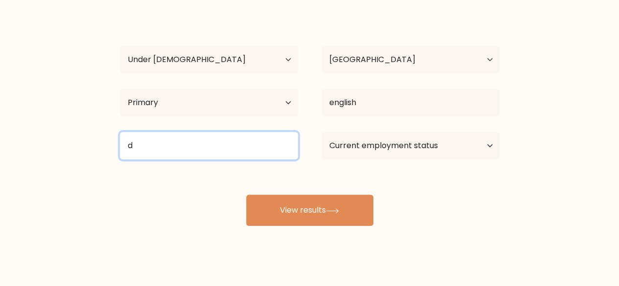
click at [270, 153] on input "d" at bounding box center [209, 145] width 178 height 27
type input "e"
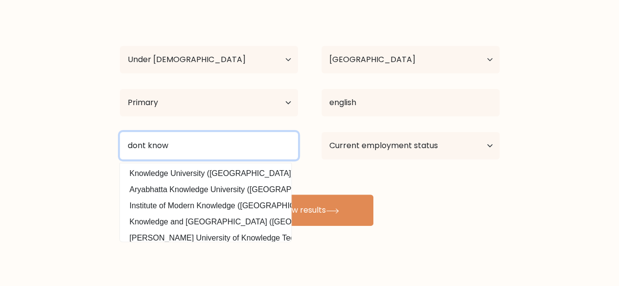
type input "dont know"
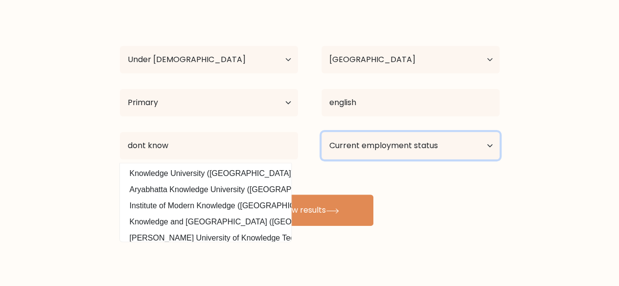
click at [435, 152] on select "Current employment status Employed Student Retired Other / prefer not to answer" at bounding box center [410, 145] width 178 height 27
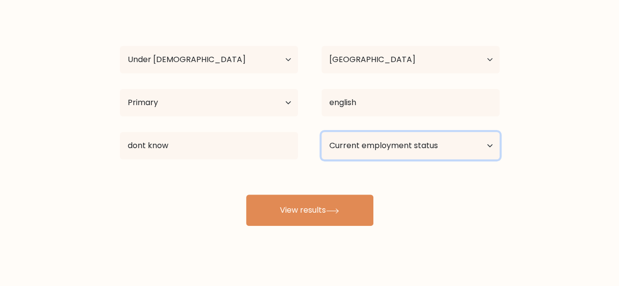
select select "employed"
click at [321, 132] on select "Current employment status Employed Student Retired Other / prefer not to answer" at bounding box center [410, 145] width 178 height 27
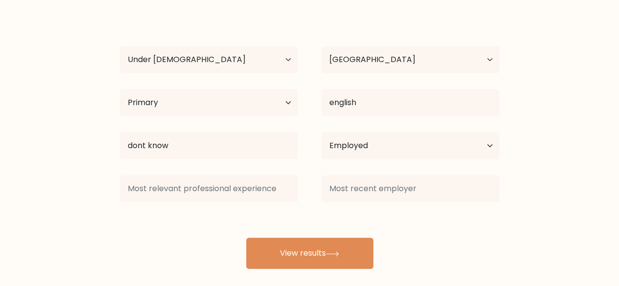
click at [358, 213] on div "louis orr Age Under 18 years old 18-24 years old 25-34 years old 35-44 years ol…" at bounding box center [309, 140] width 391 height 258
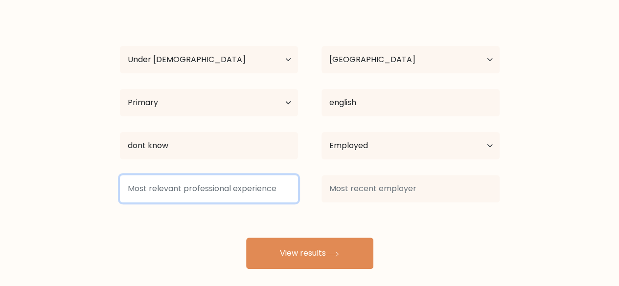
click at [260, 199] on input at bounding box center [209, 188] width 178 height 27
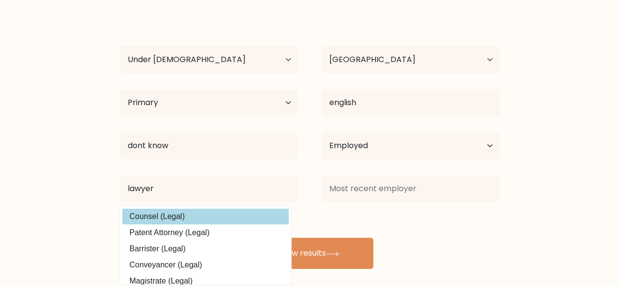
click at [222, 215] on div "louis orr Age Under 18 years old 18-24 years old 25-34 years old 35-44 years ol…" at bounding box center [309, 140] width 391 height 258
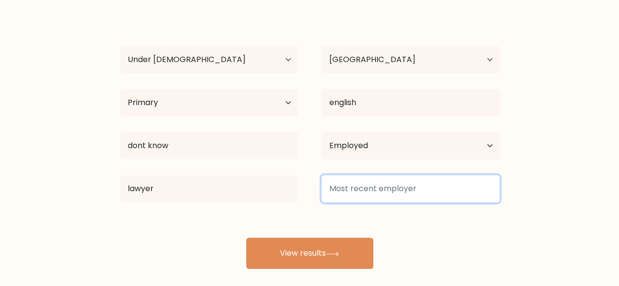
click at [427, 178] on input at bounding box center [410, 188] width 178 height 27
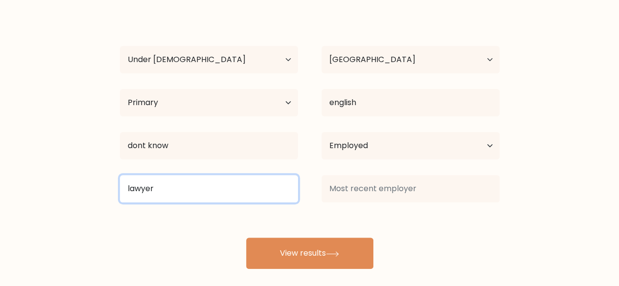
click at [265, 179] on input "lawyer" at bounding box center [209, 188] width 178 height 27
type input "l"
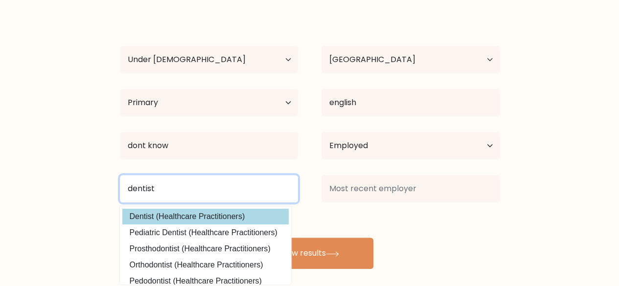
type input "dentist"
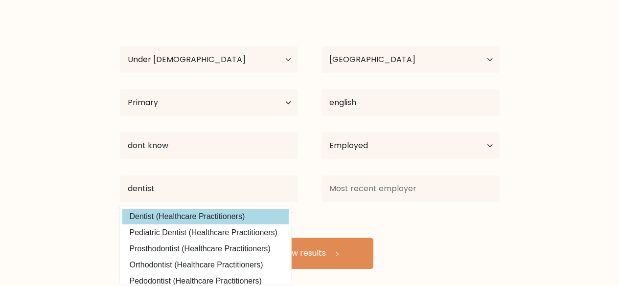
click at [263, 210] on div "louis orr Age Under 18 years old 18-24 years old 25-34 years old 35-44 years ol…" at bounding box center [309, 140] width 391 height 258
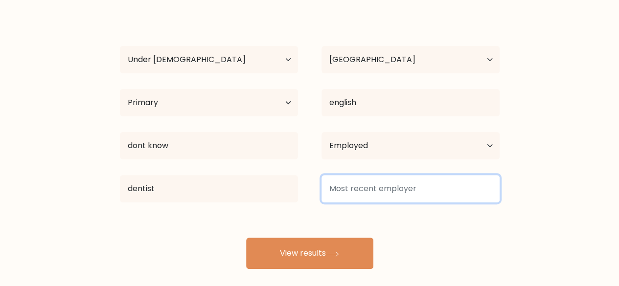
click at [415, 188] on input at bounding box center [410, 188] width 178 height 27
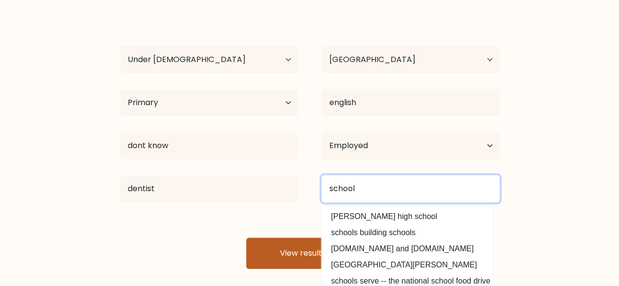
type input "school"
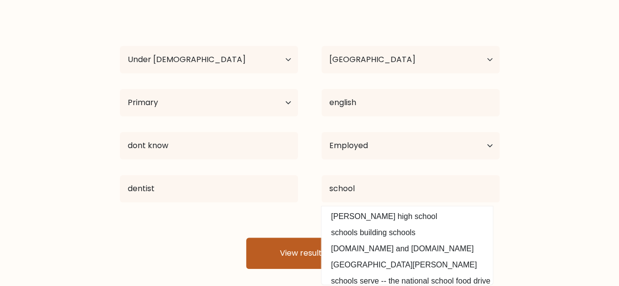
click at [294, 240] on button "View results" at bounding box center [309, 253] width 127 height 31
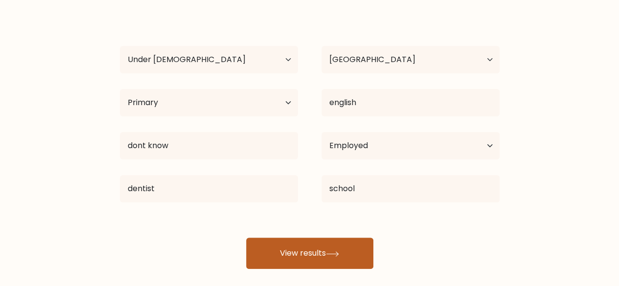
click at [356, 239] on button "View results" at bounding box center [309, 253] width 127 height 31
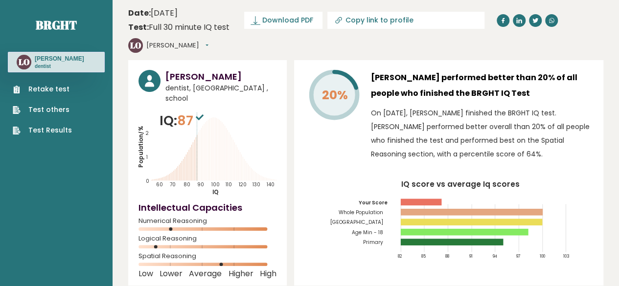
click at [513, 240] on icon "IQ score vs average Iq scores 82 85 88 91 94 97 100 103 Your Score Whole Popula…" at bounding box center [448, 223] width 289 height 86
click at [506, 237] on icon "IQ score vs average Iq scores 82 85 88 91 94 97 100 103 Your Score Whole Popula…" at bounding box center [448, 223] width 289 height 86
click at [495, 232] on icon "IQ score vs average Iq scores 82 85 88 91 94 97 100 103 Your Score Whole Popula…" at bounding box center [448, 223] width 289 height 86
click at [505, 232] on icon "IQ score vs average Iq scores 82 85 88 91 94 97 100 103 Your Score Whole Popula…" at bounding box center [448, 223] width 289 height 86
